Goal: Information Seeking & Learning: Find specific fact

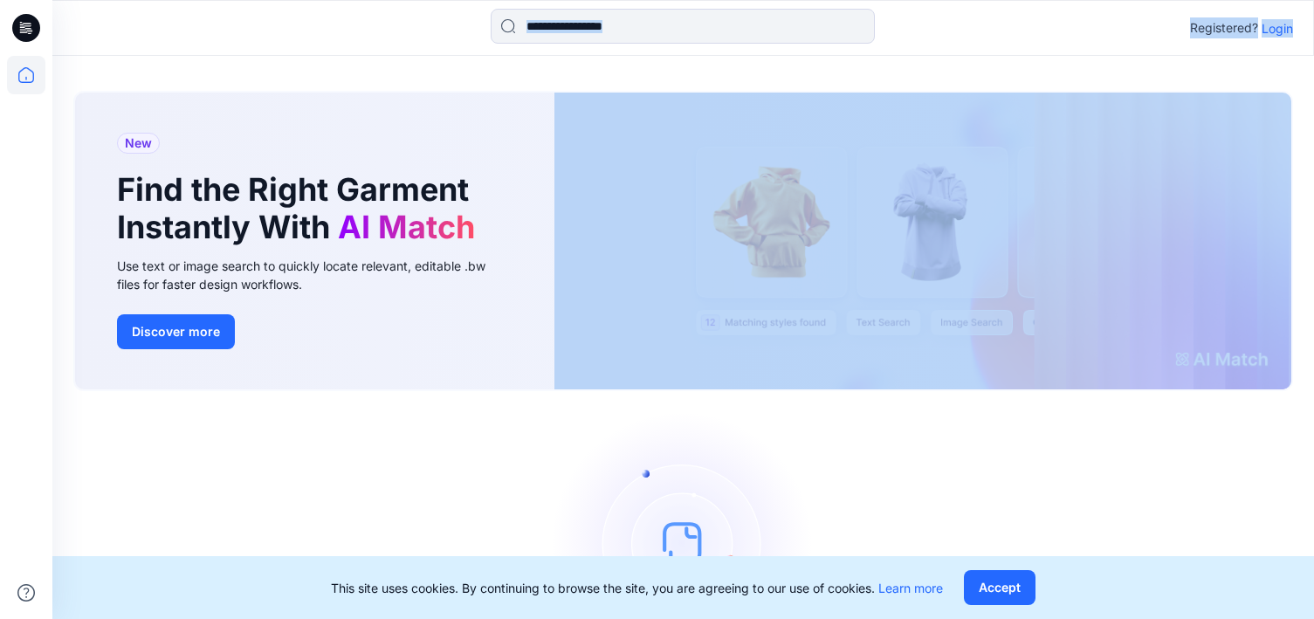
click at [10, 79] on html "Registered? Login New Find the Right Garment Instantly With AI Match Use text o…" at bounding box center [657, 373] width 1314 height 747
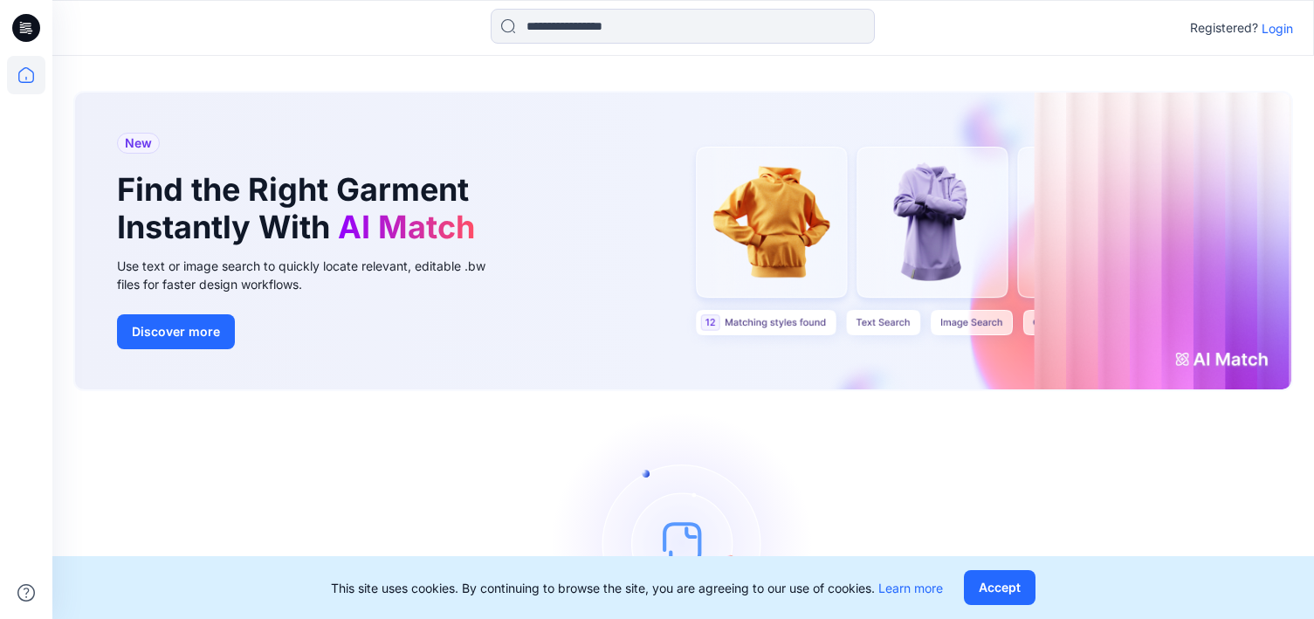
click at [770, 85] on div "New Find the Right Garment Instantly With AI Match Use text or image search to …" at bounding box center [682, 244] width 1219 height 335
click at [1290, 30] on p "Login" at bounding box center [1276, 28] width 31 height 18
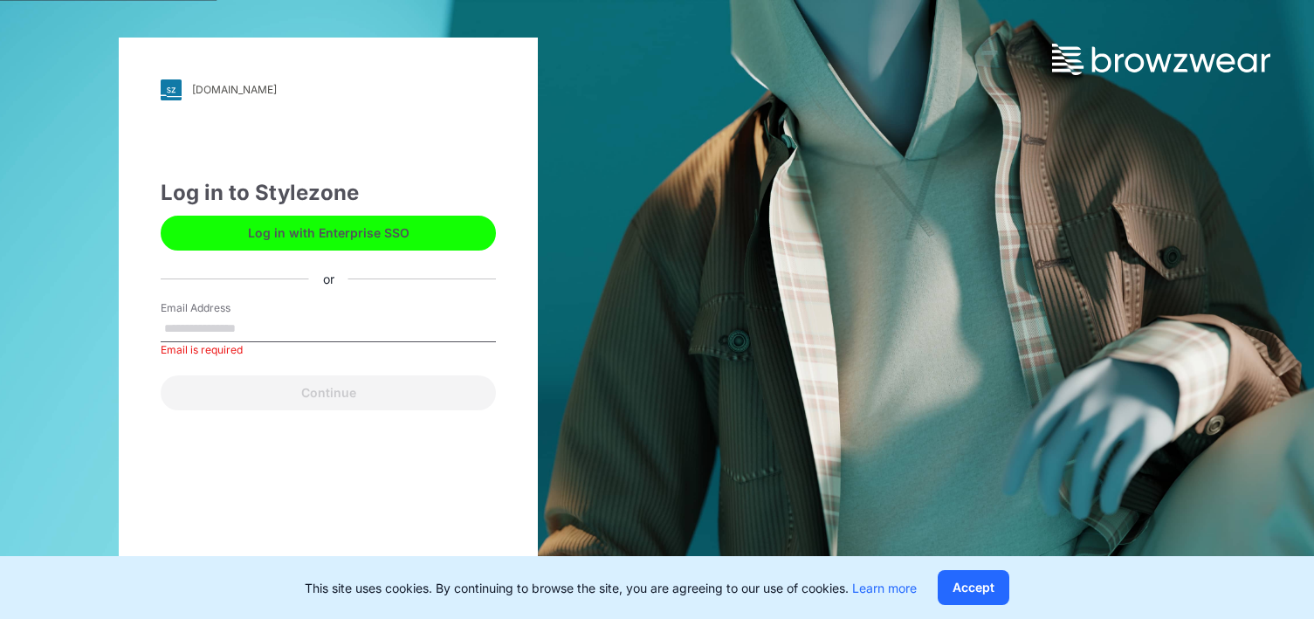
click at [1143, 73] on img at bounding box center [1161, 59] width 218 height 31
click at [299, 260] on div "Log in to Stylezone Log in with Enterprise SSO or Email Address Email is requir…" at bounding box center [328, 293] width 335 height 233
click at [229, 354] on div "Email is required" at bounding box center [328, 350] width 335 height 16
click at [227, 325] on input "Email Address" at bounding box center [328, 329] width 335 height 26
type input "**********"
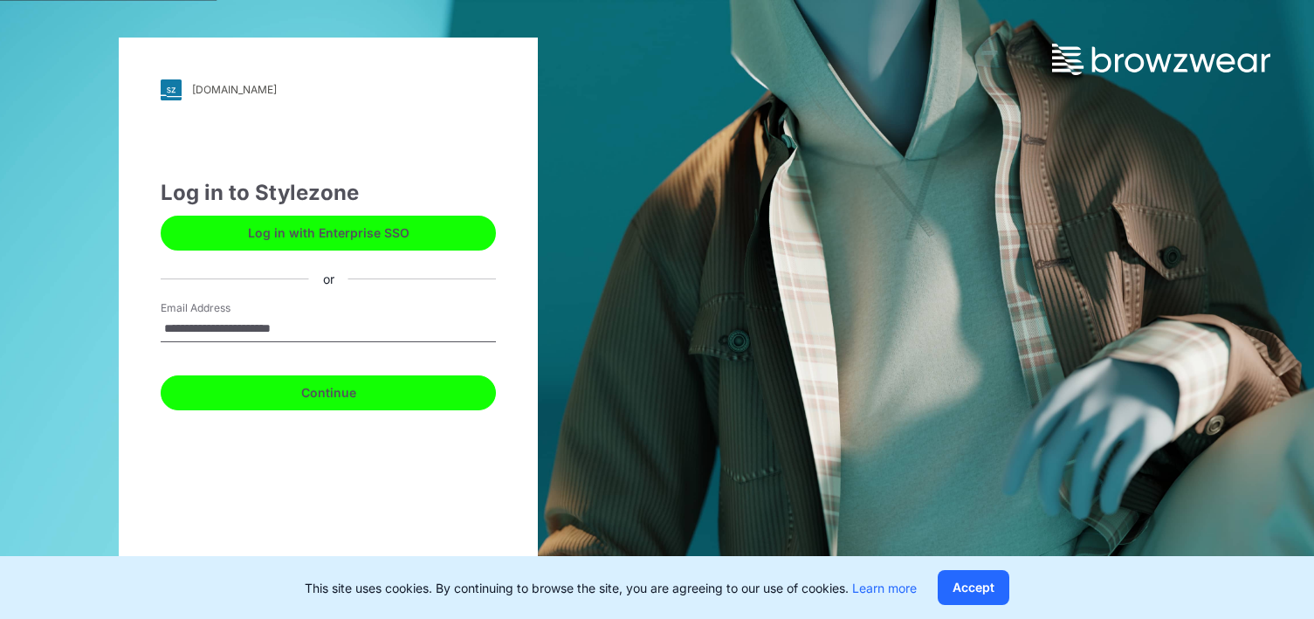
click at [284, 396] on button "Continue" at bounding box center [328, 392] width 335 height 35
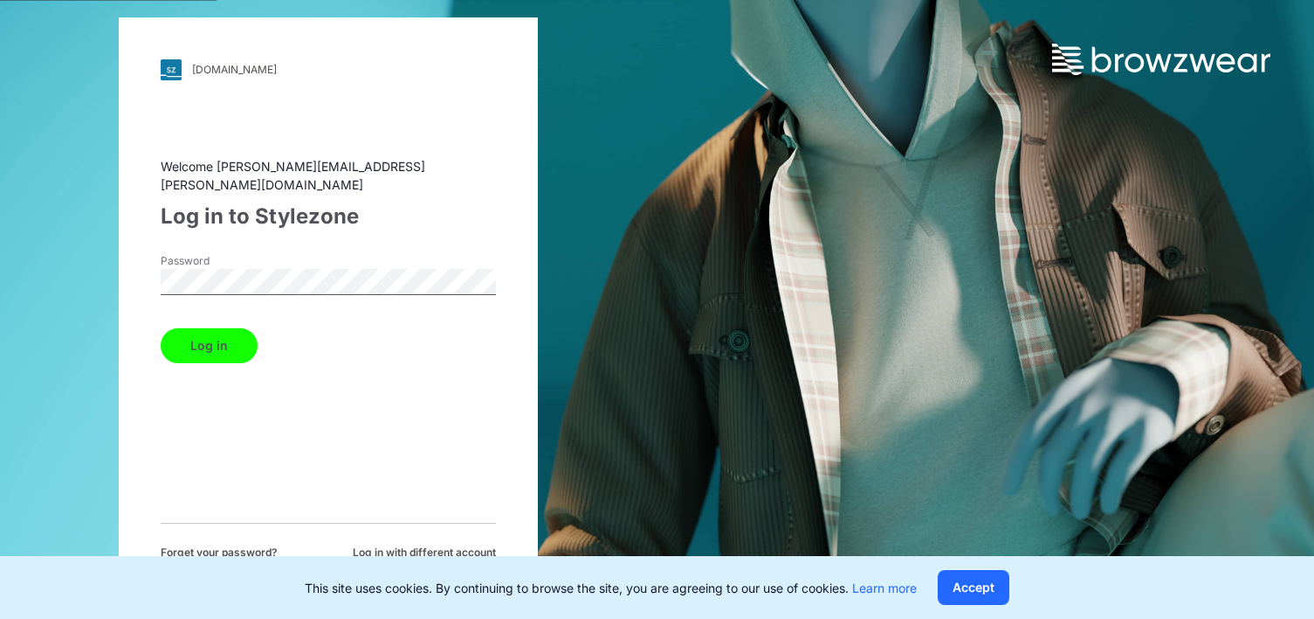
click at [161, 328] on button "Log in" at bounding box center [209, 345] width 97 height 35
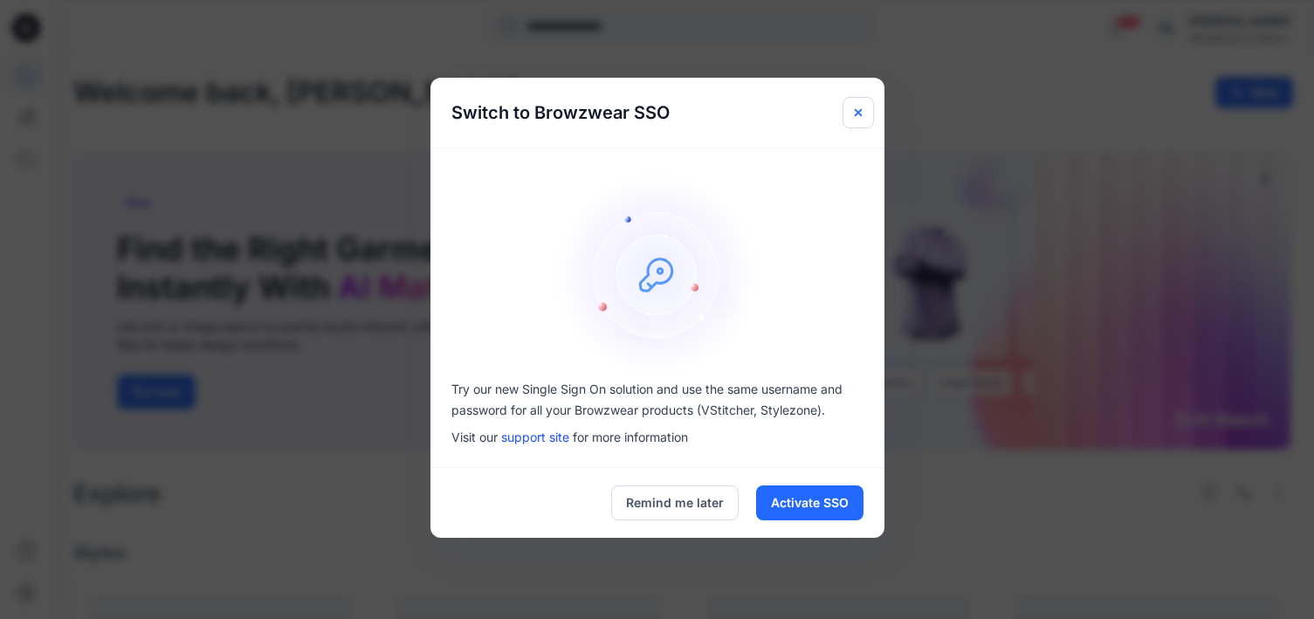
click at [850, 105] on button "Close" at bounding box center [857, 112] width 31 height 31
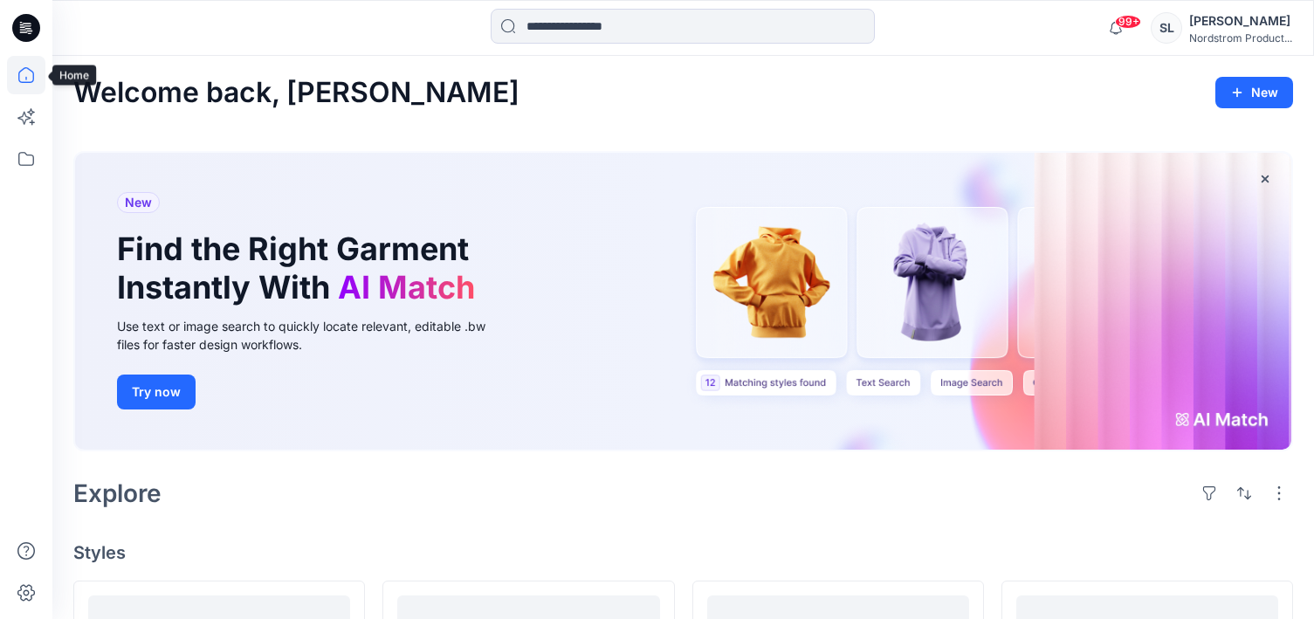
click at [27, 65] on icon at bounding box center [26, 75] width 38 height 38
click at [28, 153] on icon at bounding box center [26, 159] width 38 height 38
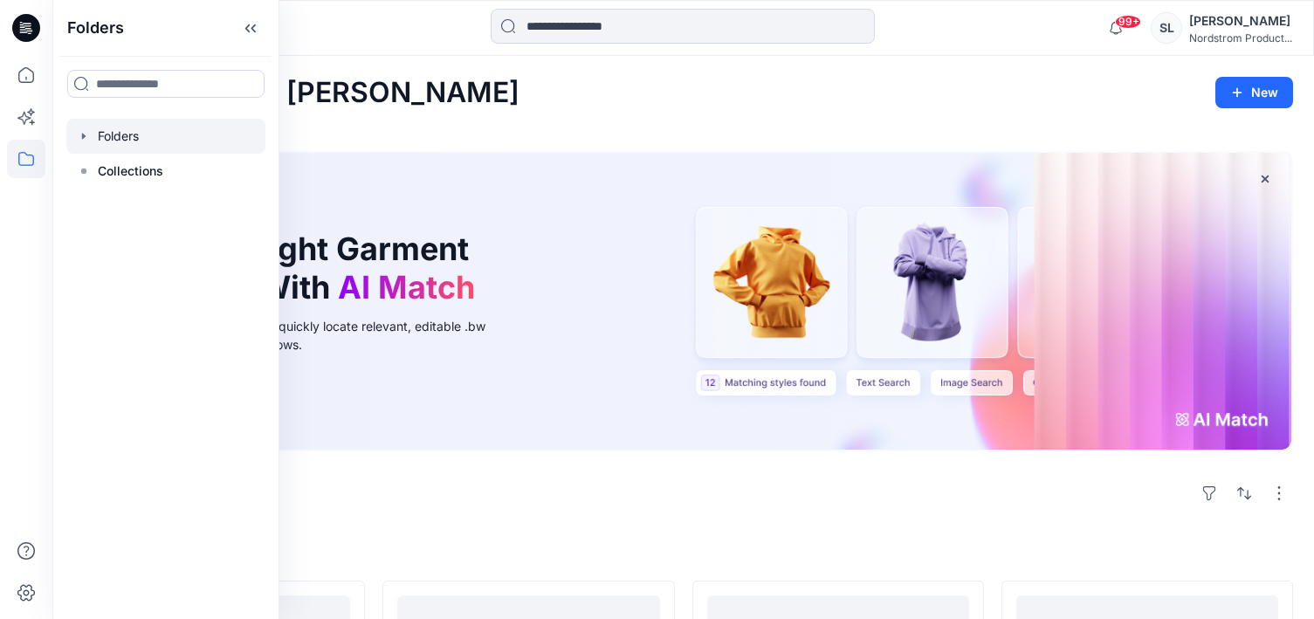
click at [138, 134] on div at bounding box center [165, 136] width 199 height 35
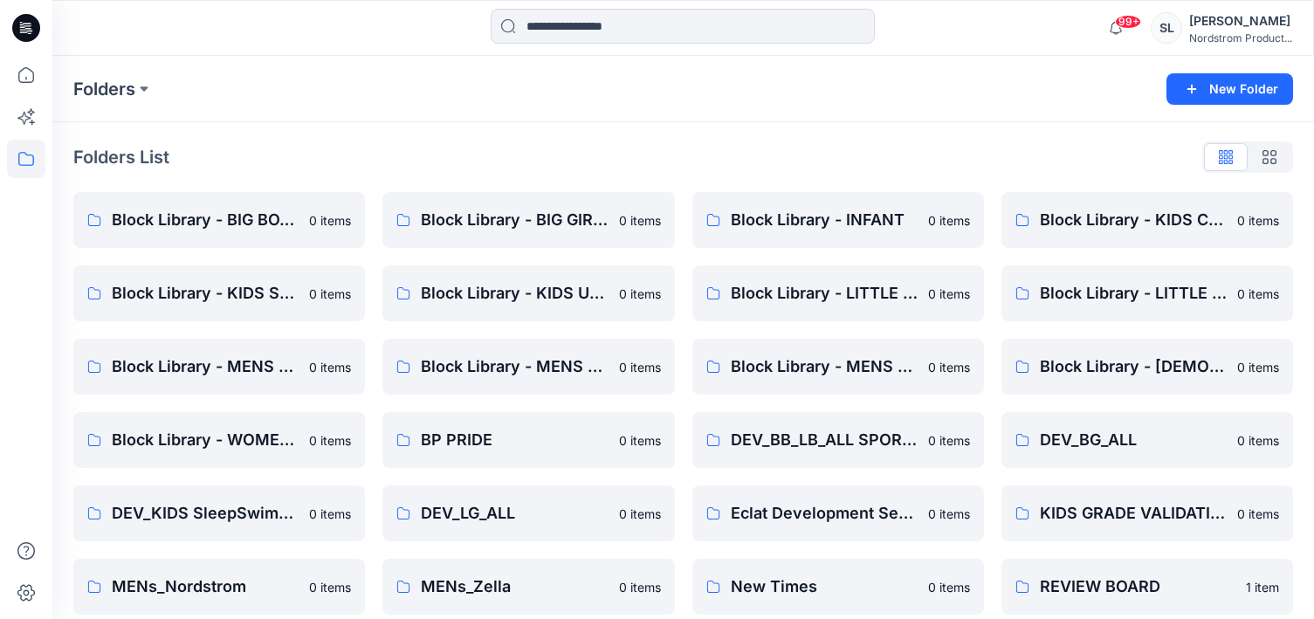
click at [536, 75] on div "Folders New Folder" at bounding box center [682, 89] width 1261 height 66
click at [896, 296] on p "Block Library - LITTLE BOYS" at bounding box center [824, 293] width 187 height 24
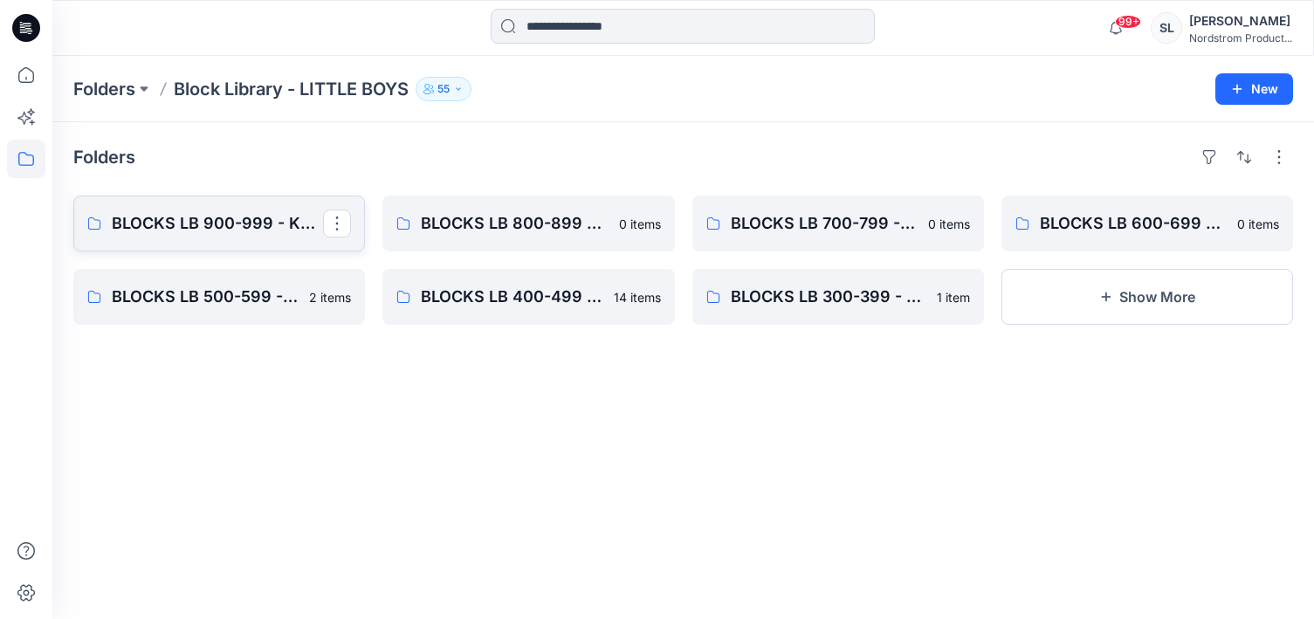
click at [283, 228] on p "BLOCKS LB 900-999 - Knit Cut & Sew Tops" at bounding box center [217, 223] width 211 height 24
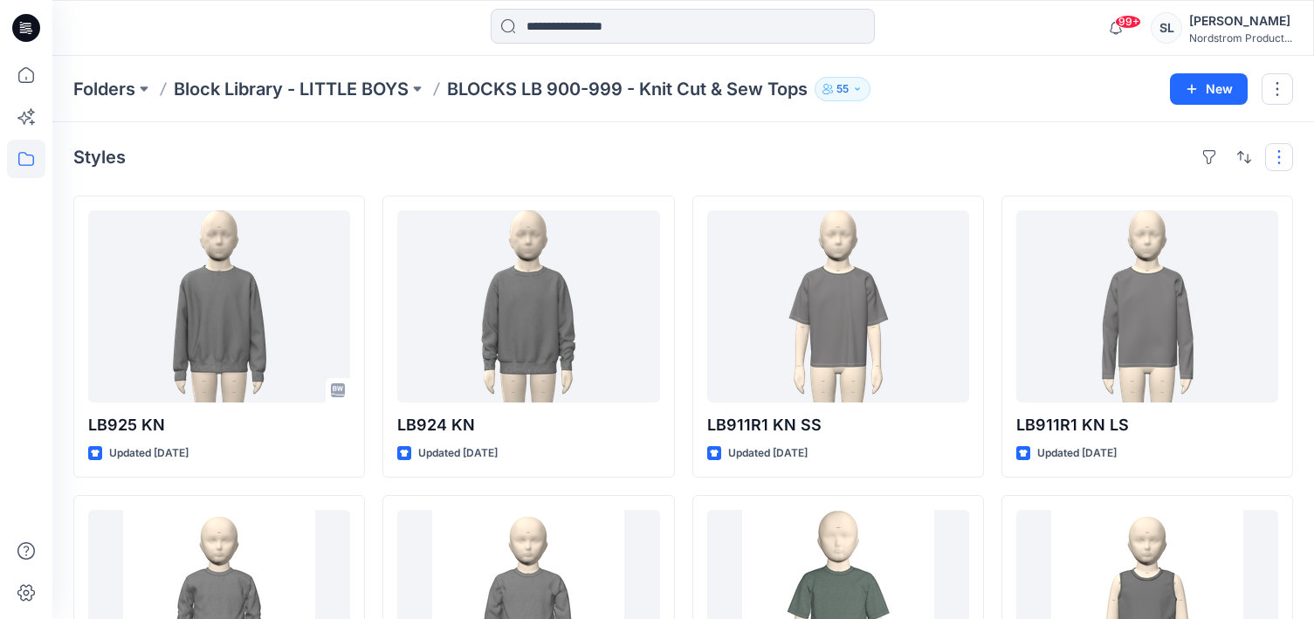
click at [1288, 155] on button "button" at bounding box center [1279, 157] width 28 height 28
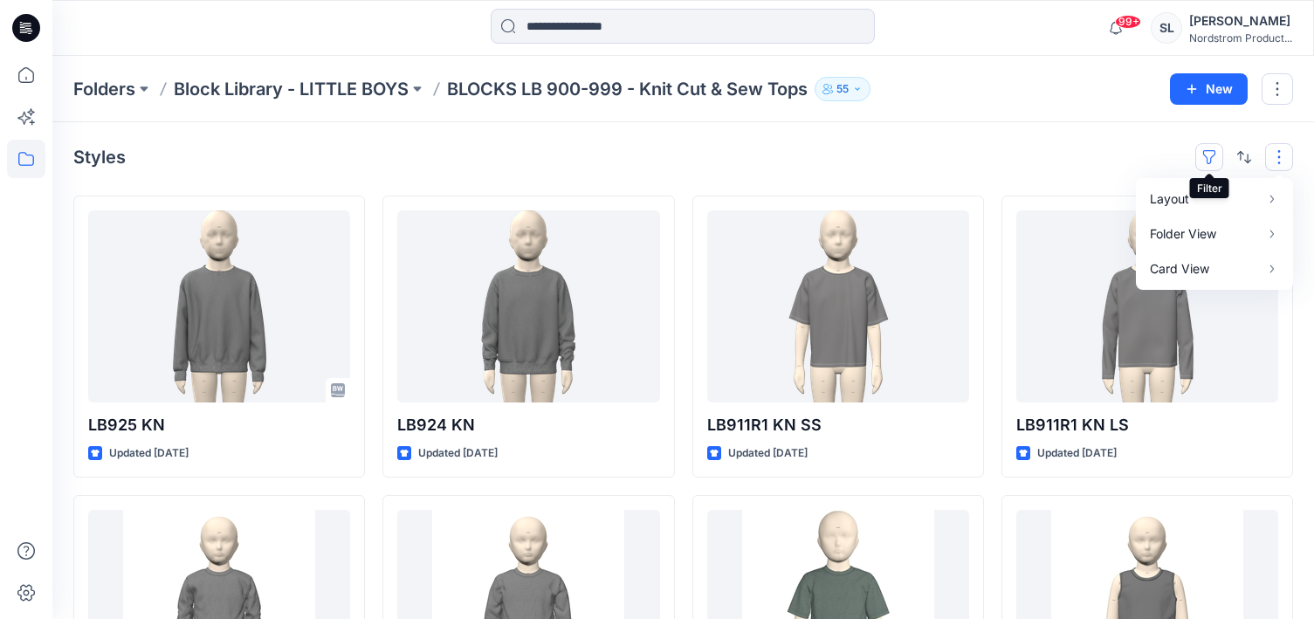
click at [1217, 149] on button "button" at bounding box center [1209, 157] width 28 height 28
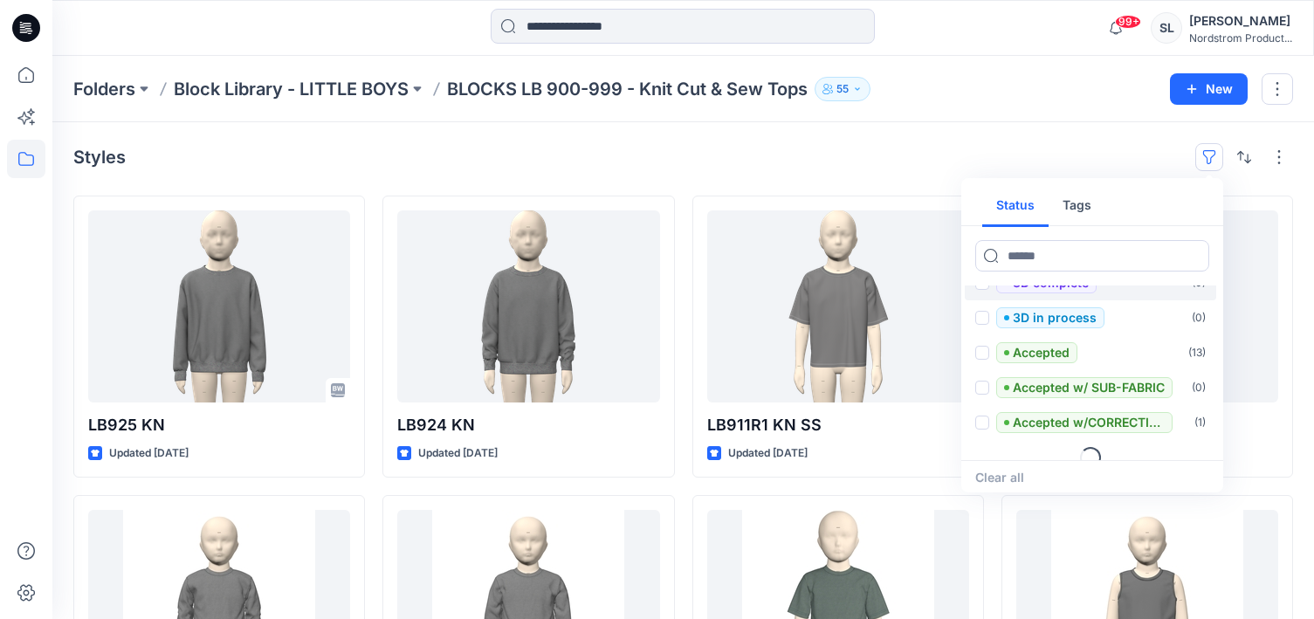
scroll to position [67, 0]
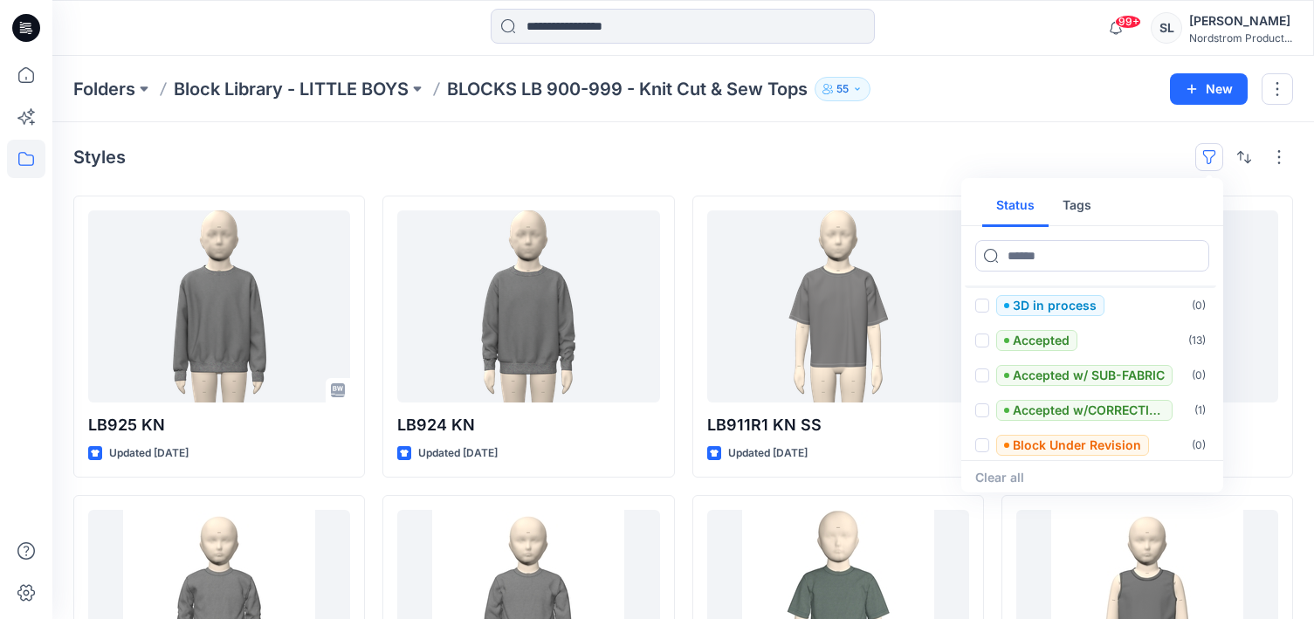
click at [1017, 336] on p "Accepted" at bounding box center [1041, 340] width 57 height 21
click at [1020, 373] on p "Accepted w/ SUB-FABRIC" at bounding box center [1089, 375] width 152 height 21
click at [1020, 406] on p "Accepted w/CORRECTIONS" at bounding box center [1089, 410] width 152 height 21
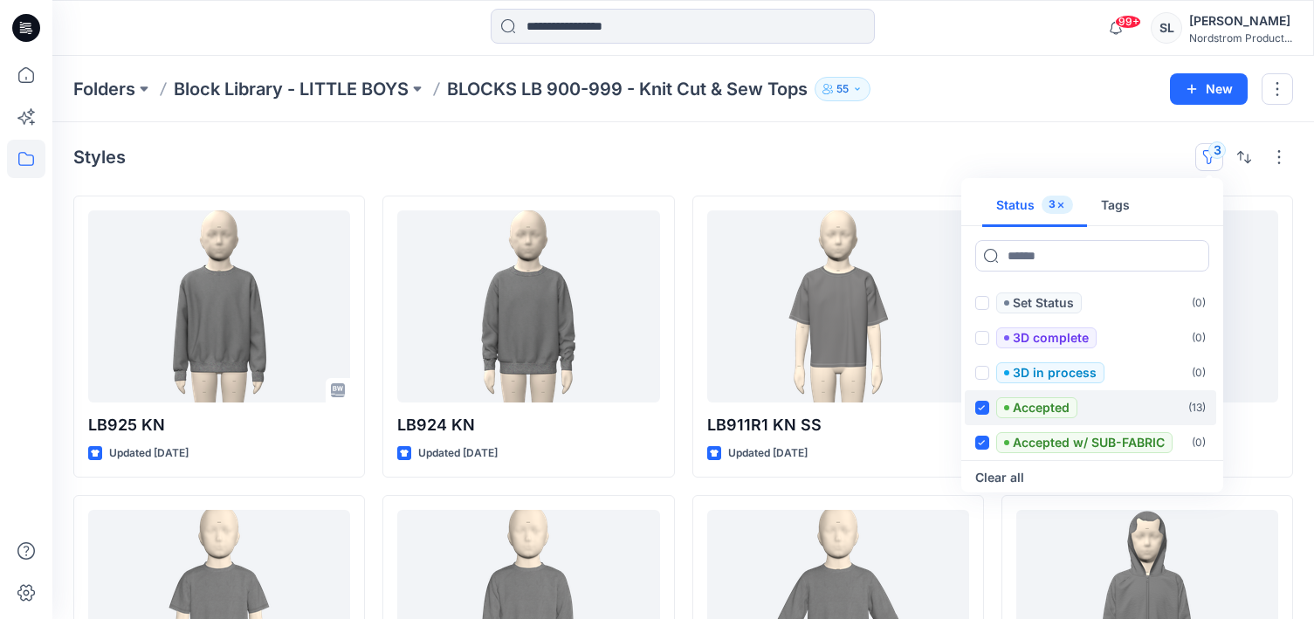
scroll to position [279, 0]
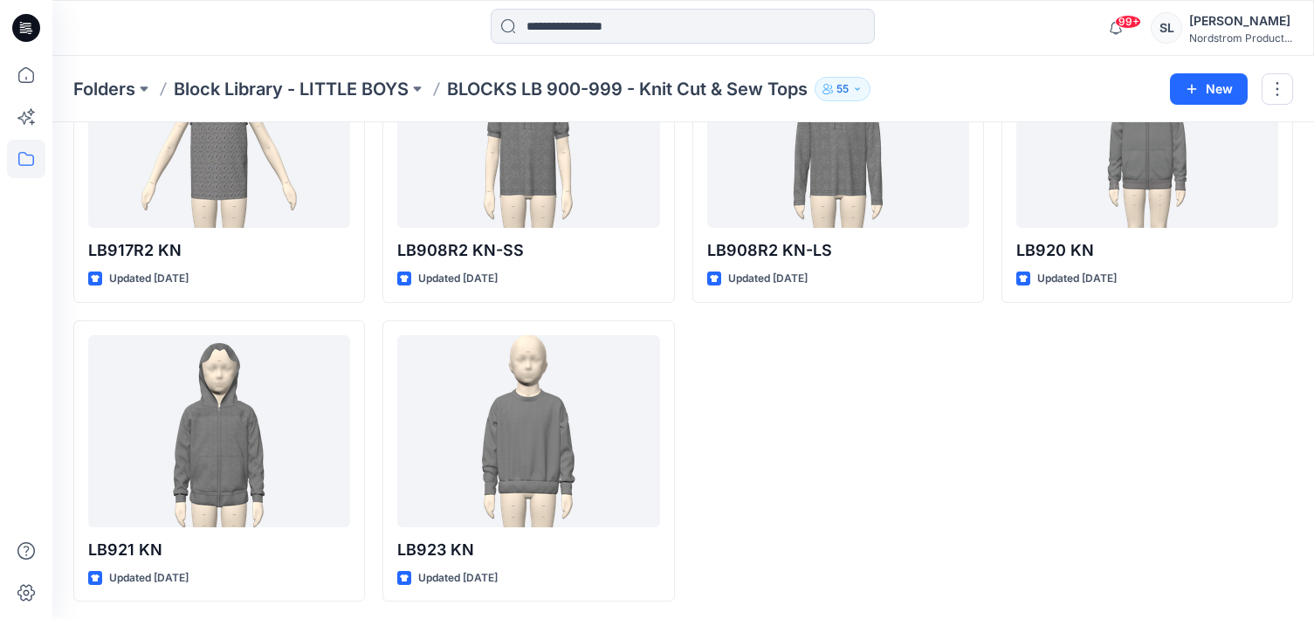
click at [891, 413] on div "LB911R1 KN SS Updated [DATE] LB910R2 LN LS cuffed Updated [DATE] LB908R2 KN-LS …" at bounding box center [838, 12] width 292 height 1178
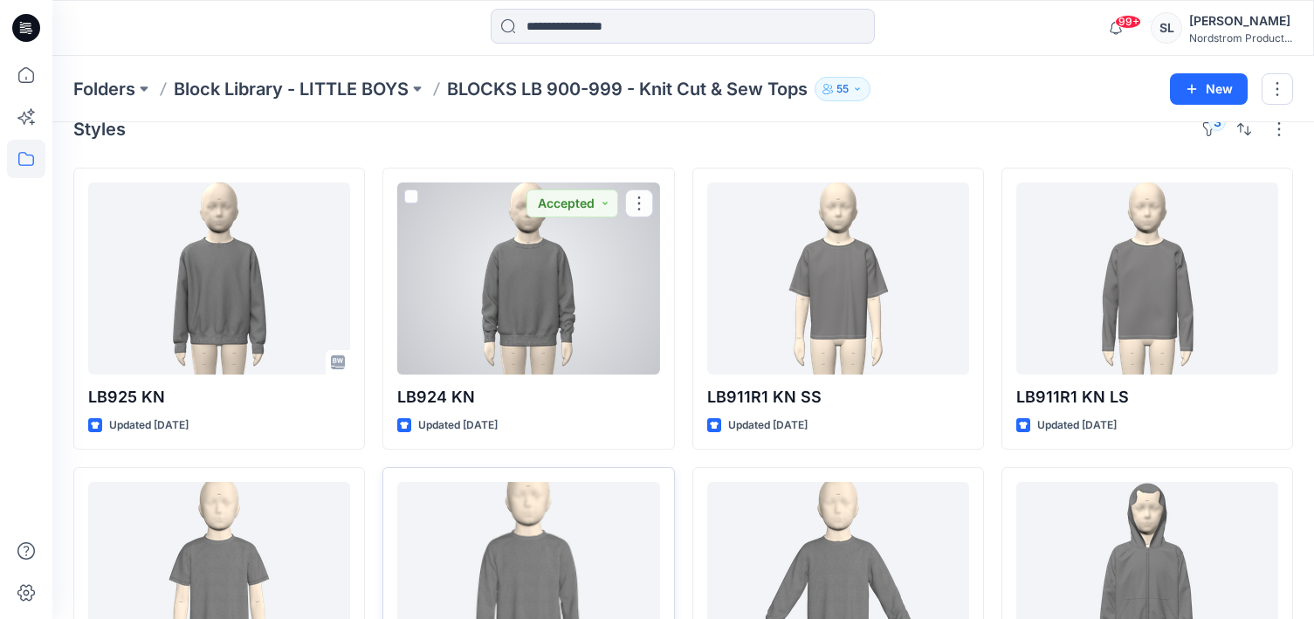
scroll to position [8, 0]
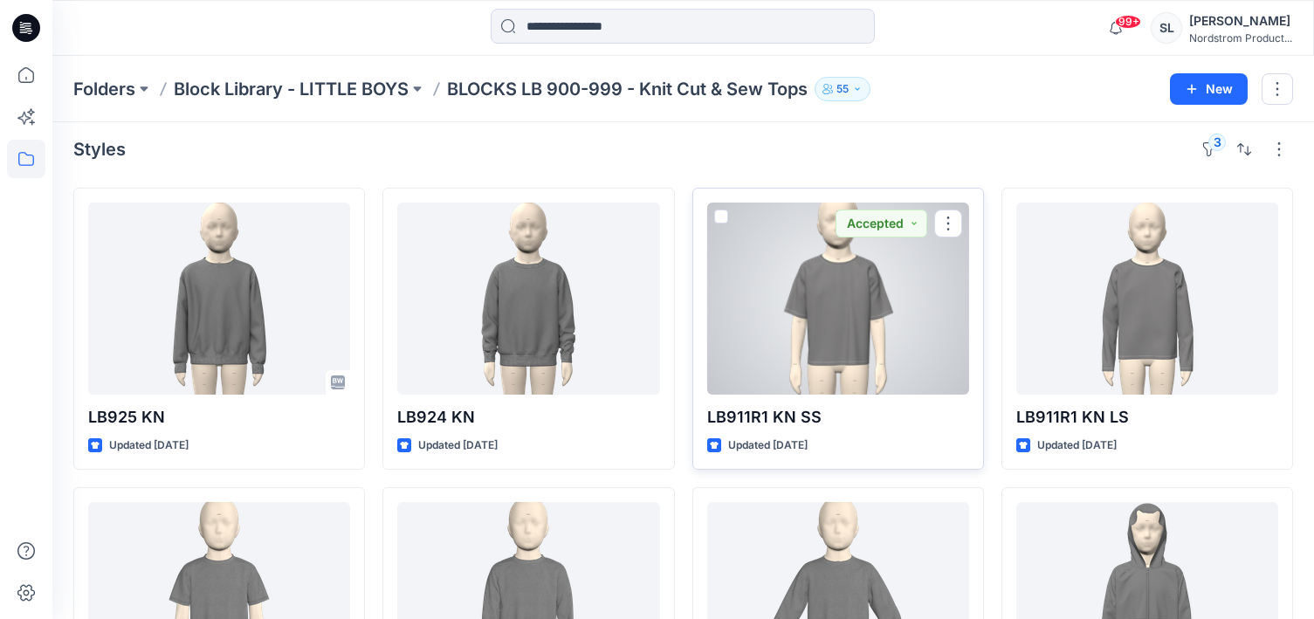
click at [800, 351] on div at bounding box center [838, 299] width 262 height 192
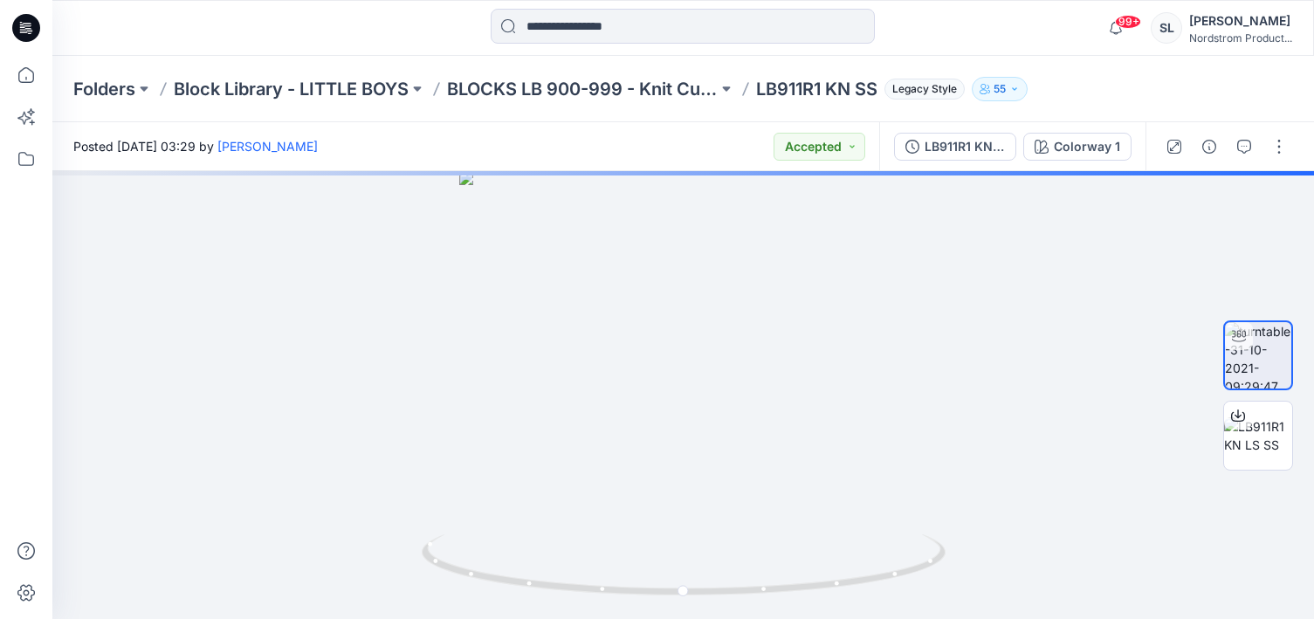
click at [790, 94] on p "LB911R1 KN SS" at bounding box center [816, 89] width 121 height 24
copy p "LB911R1"
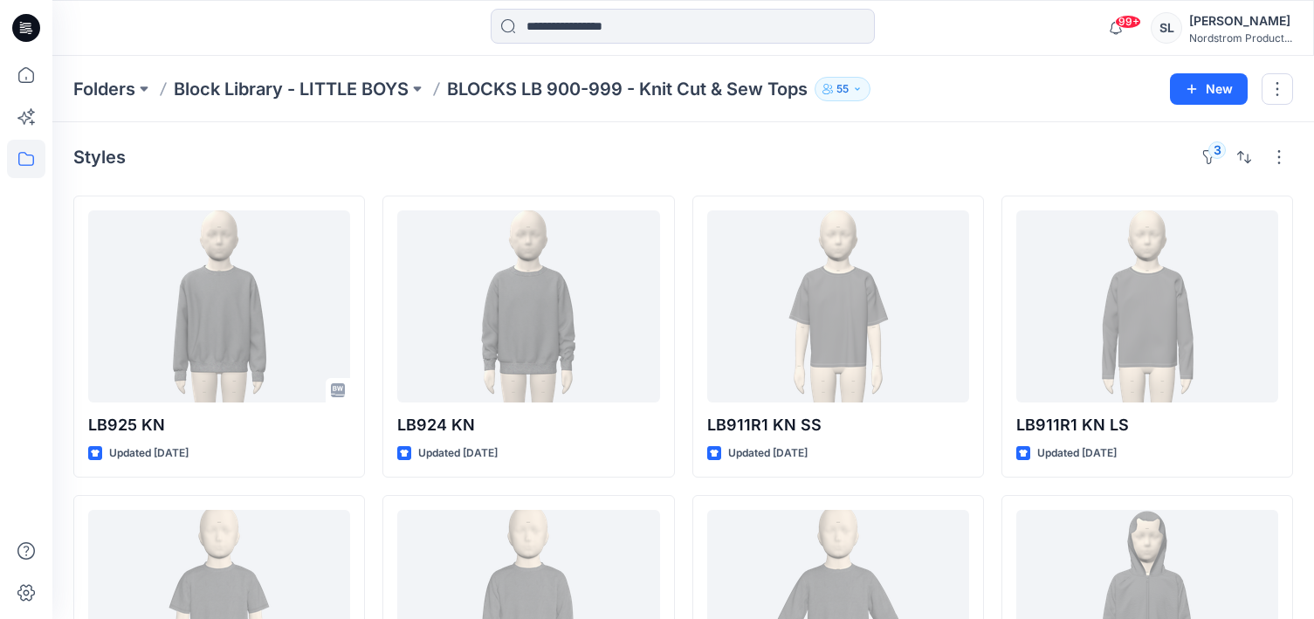
scroll to position [8, 0]
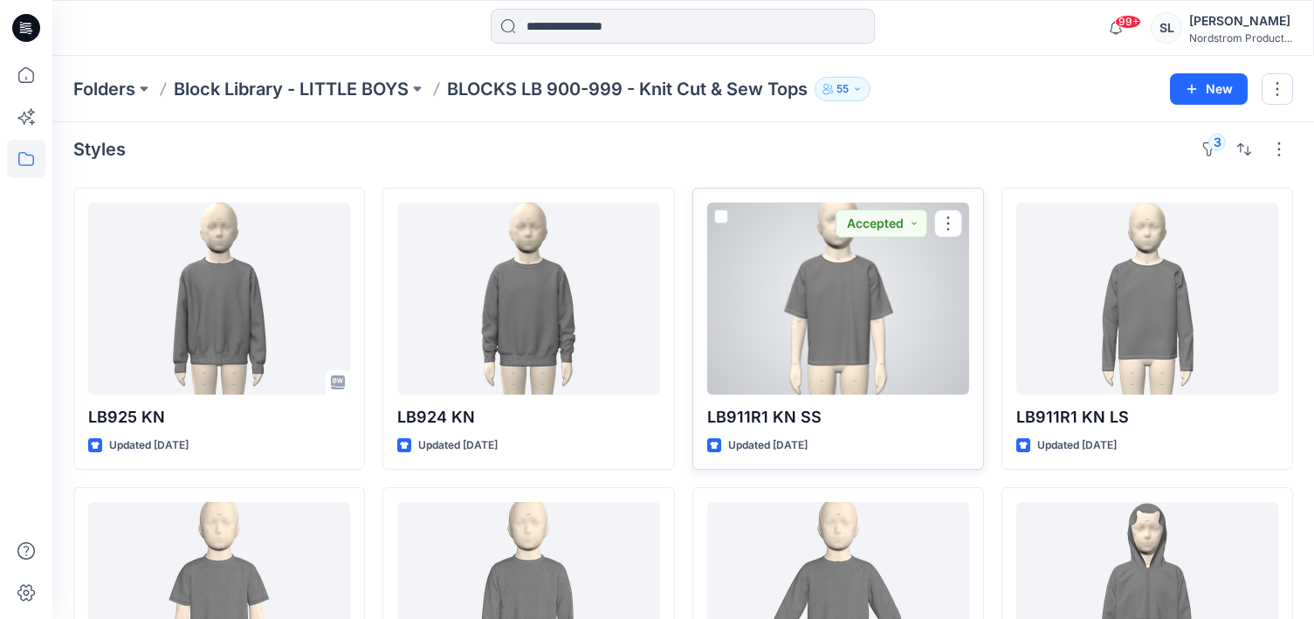
click at [874, 316] on div at bounding box center [838, 299] width 262 height 192
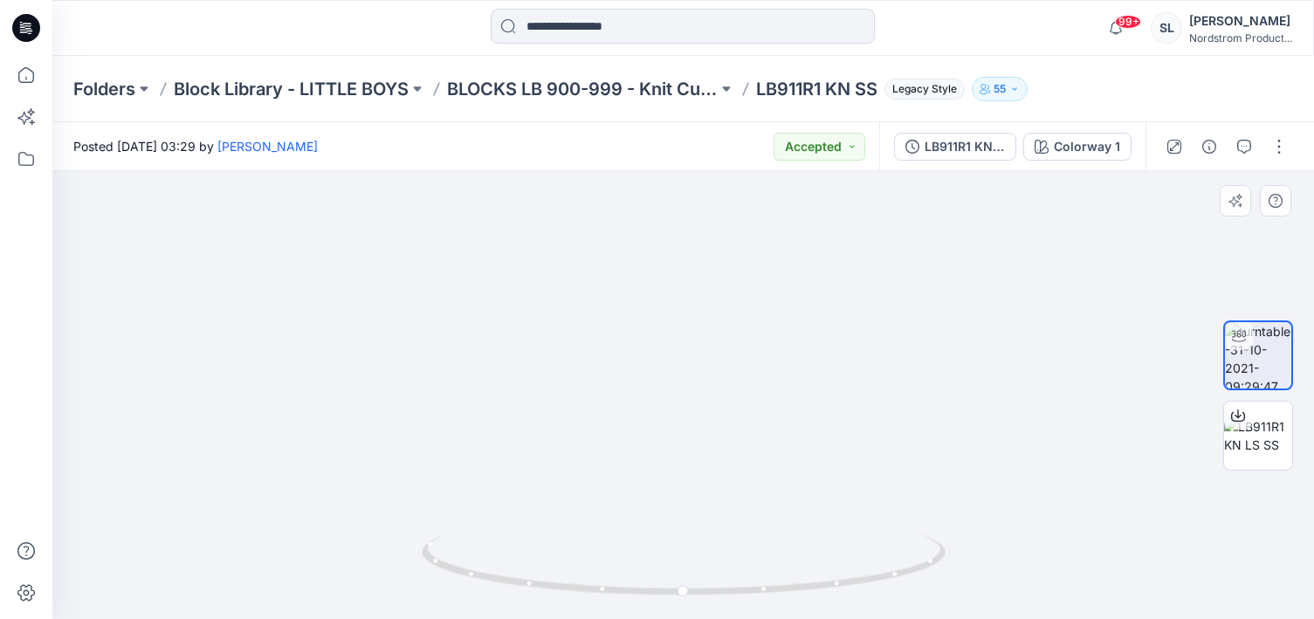
drag, startPoint x: 766, startPoint y: 460, endPoint x: 632, endPoint y: 457, distance: 134.5
click at [632, 457] on img at bounding box center [682, 386] width 485 height 467
drag, startPoint x: 782, startPoint y: 535, endPoint x: 585, endPoint y: 518, distance: 198.1
click at [585, 518] on div at bounding box center [682, 395] width 1261 height 448
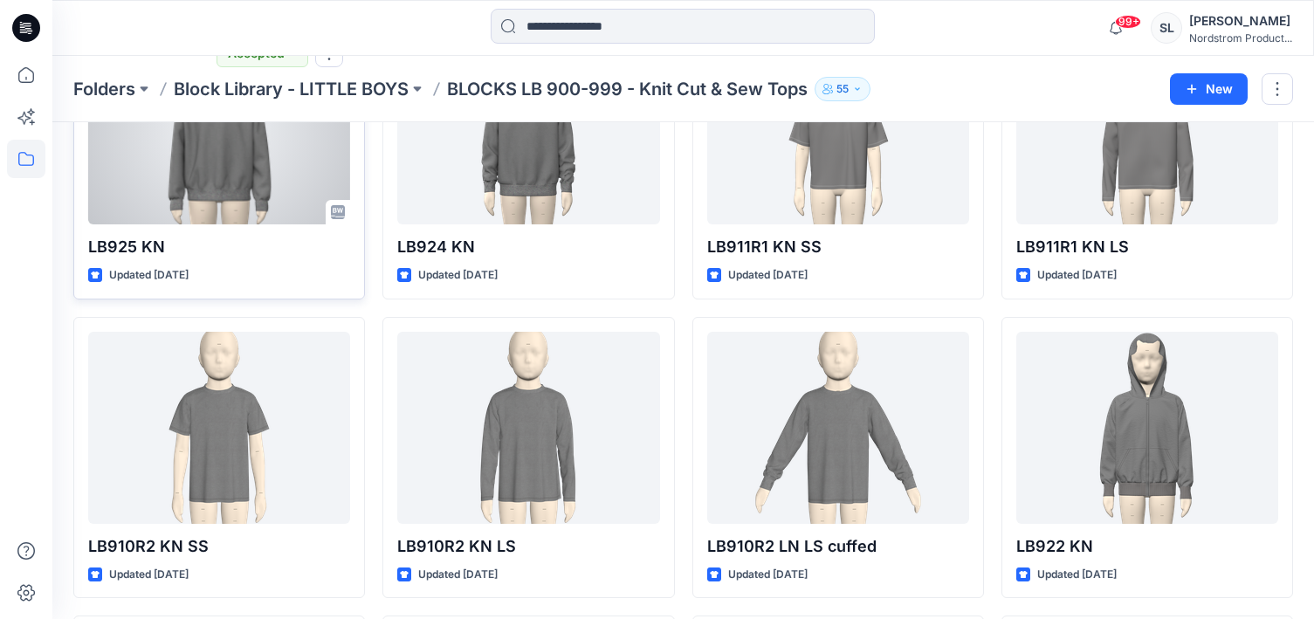
scroll to position [186, 0]
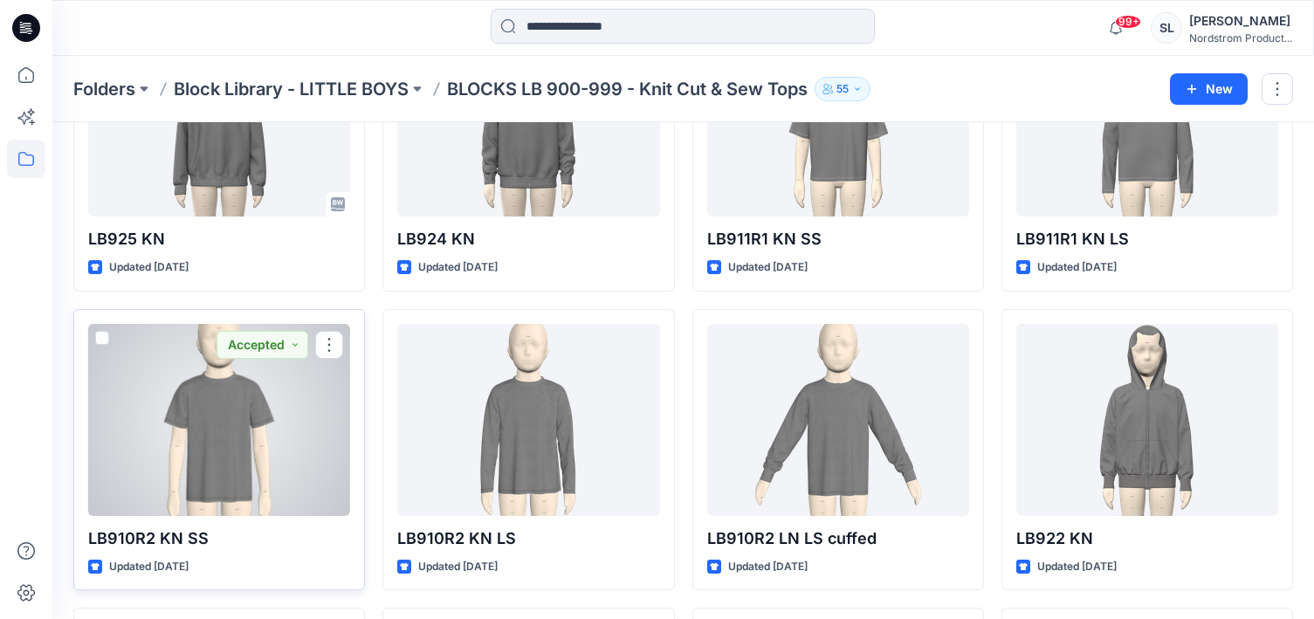
click at [275, 461] on div at bounding box center [219, 420] width 262 height 192
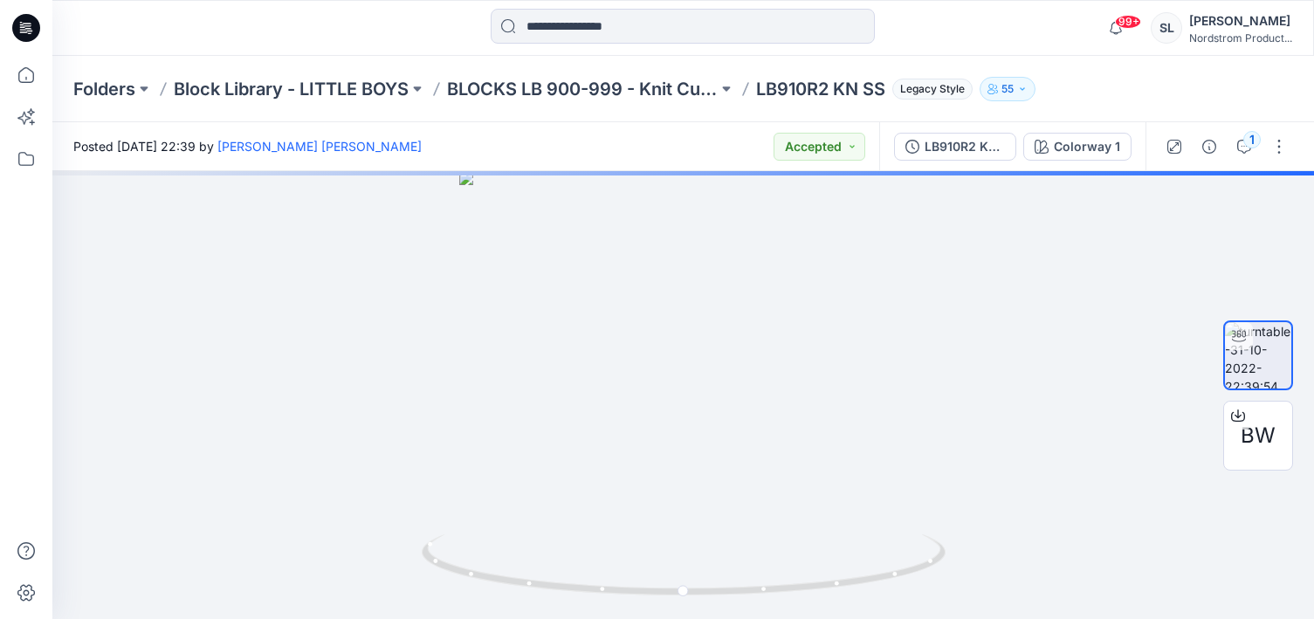
click at [781, 97] on p "LB910R2 KN SS" at bounding box center [820, 89] width 129 height 24
copy p "LB910R2"
